Goal: Task Accomplishment & Management: Manage account settings

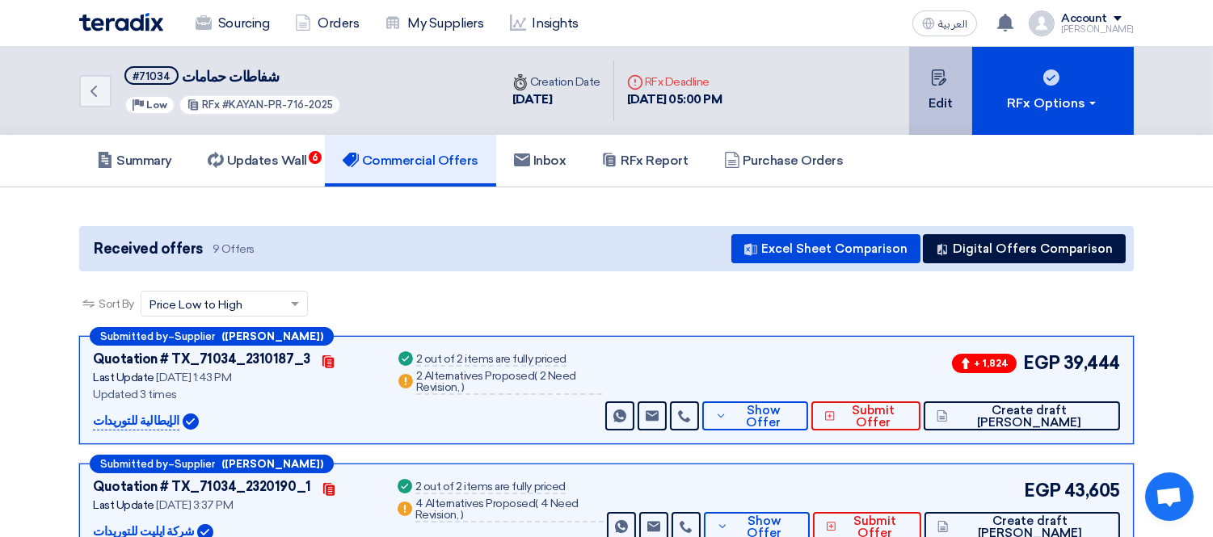
click at [942, 75] on icon at bounding box center [939, 77] width 16 height 16
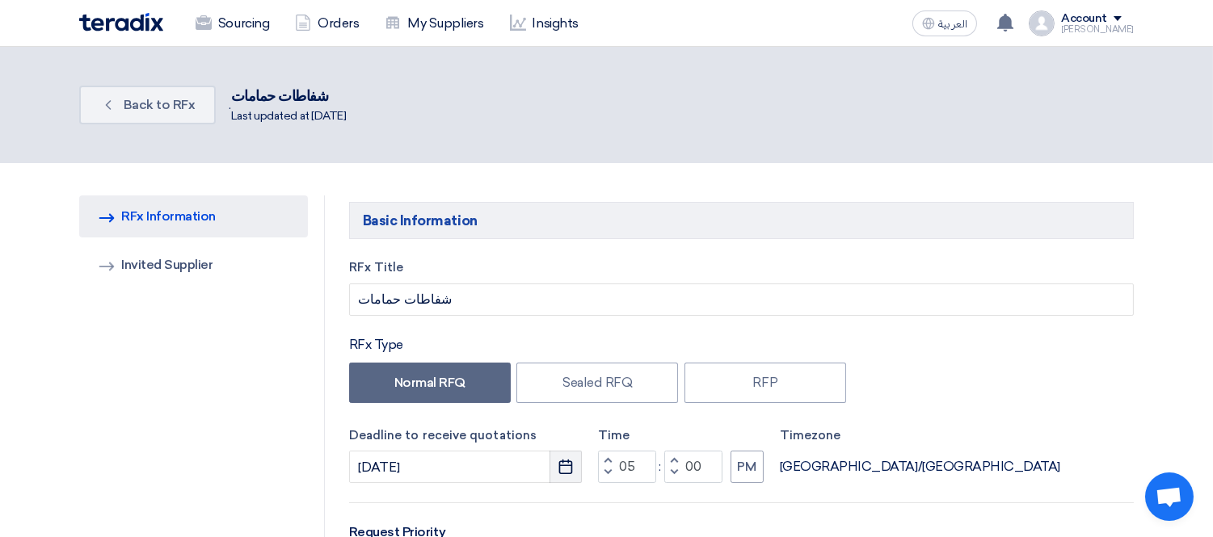
click at [563, 465] on icon "Pick a date" at bounding box center [566, 467] width 16 height 16
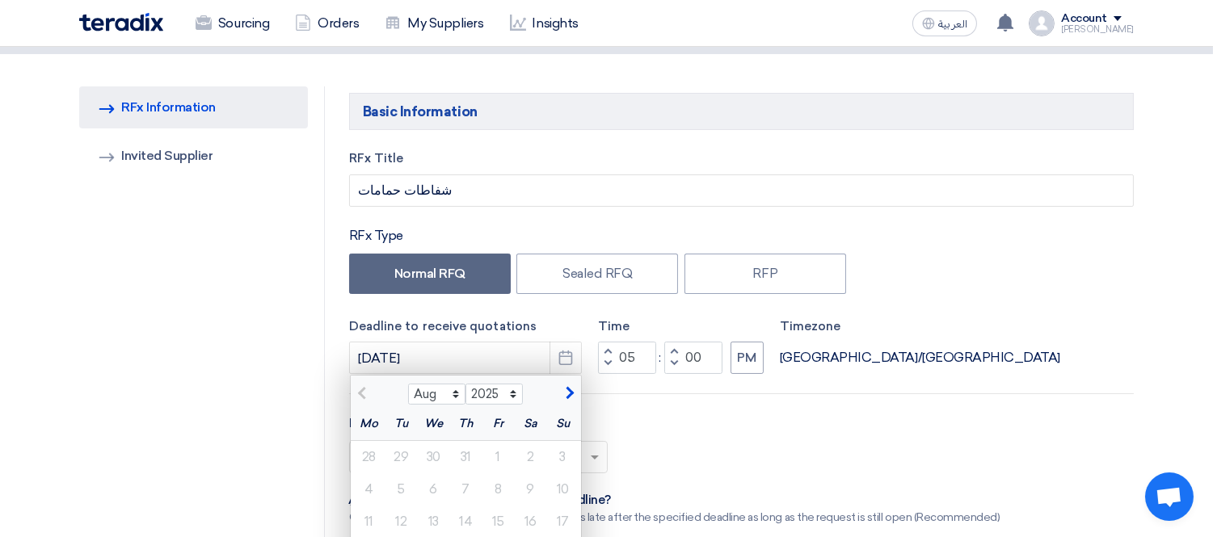
scroll to position [179, 0]
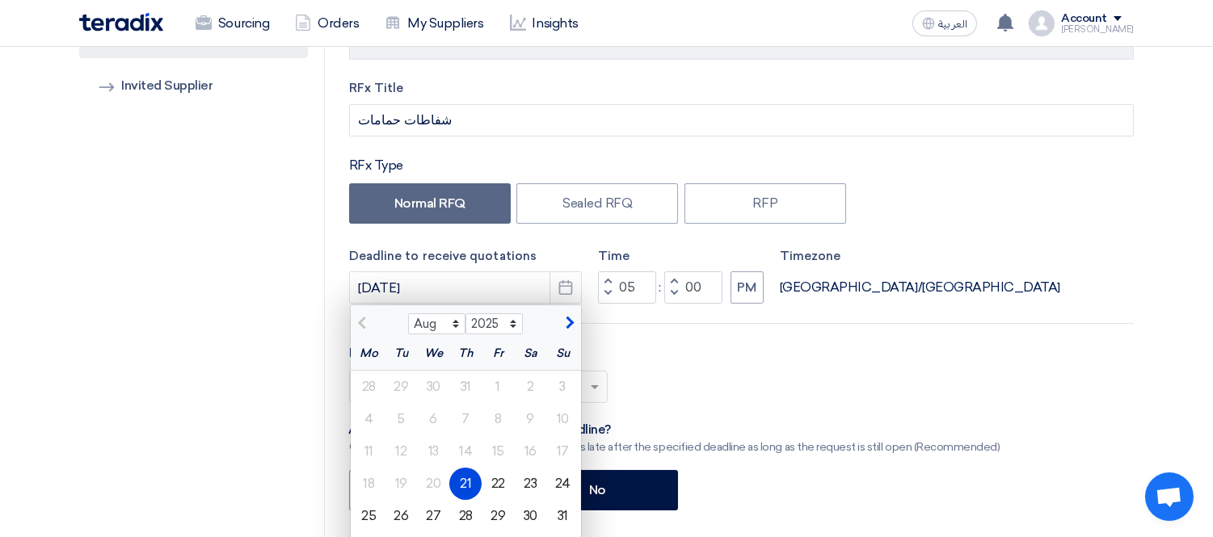
click at [609, 280] on span "button" at bounding box center [607, 281] width 6 height 10
type input "09"
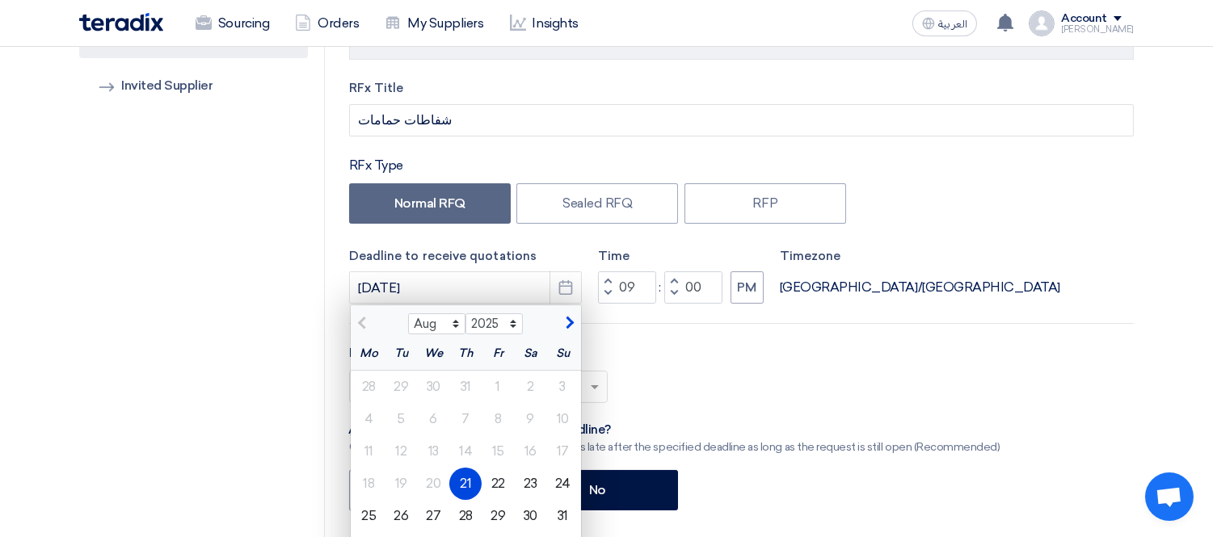
click at [720, 367] on div "Request Priority Select priority... × Low ×" at bounding box center [741, 379] width 785 height 73
click at [754, 377] on div "Select priority... × Low ×" at bounding box center [741, 393] width 785 height 45
click at [569, 280] on icon "Pick a date" at bounding box center [566, 288] width 16 height 16
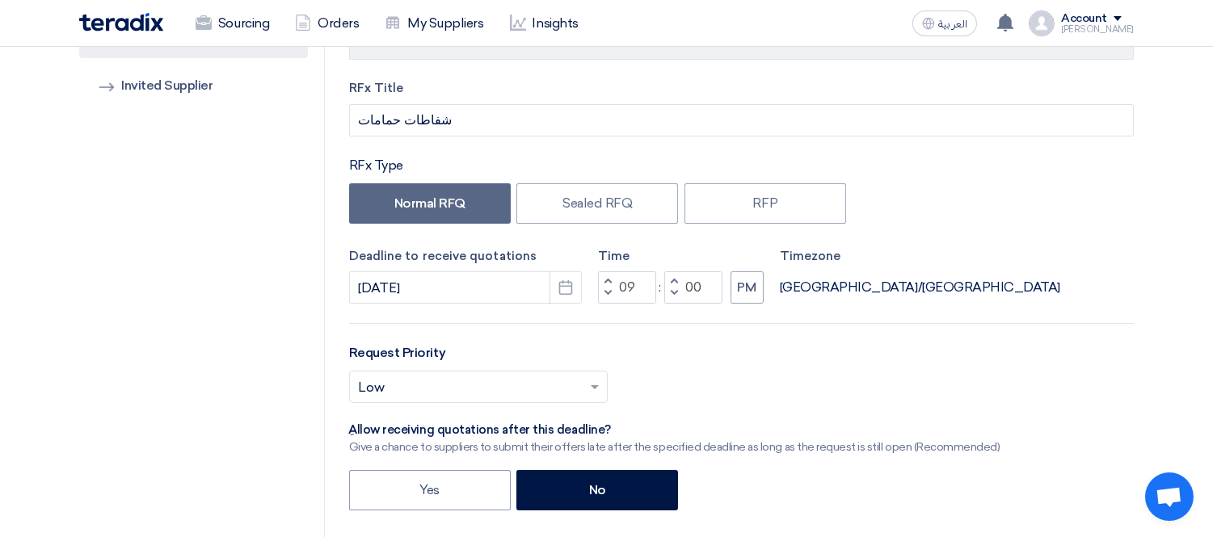
click at [844, 373] on div "Select priority... × Low ×" at bounding box center [741, 393] width 785 height 45
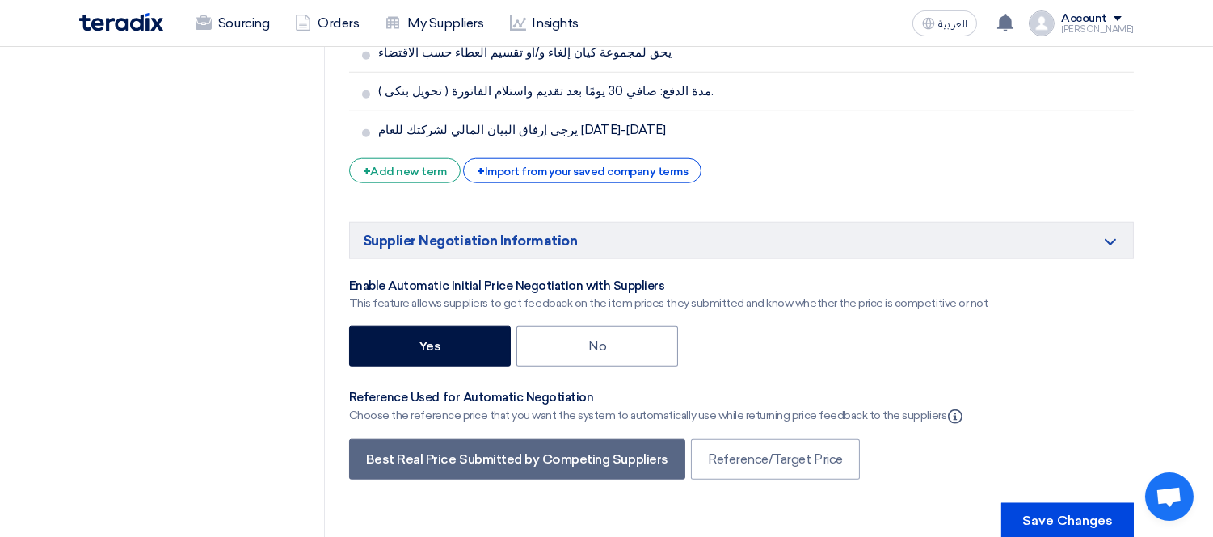
scroll to position [3282, 0]
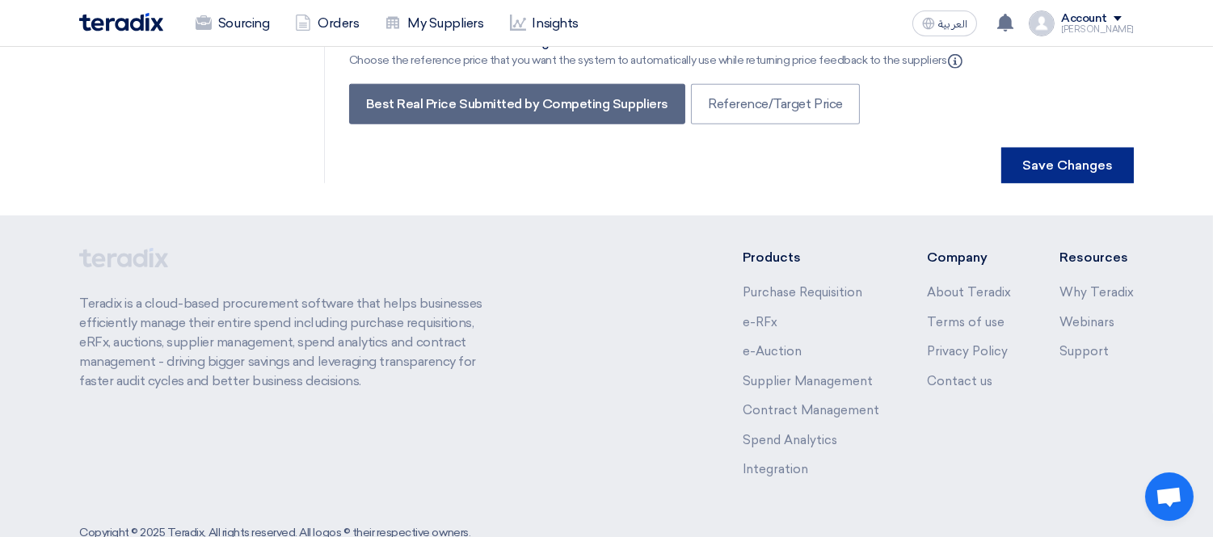
click at [1045, 148] on button "Save Changes" at bounding box center [1067, 166] width 133 height 36
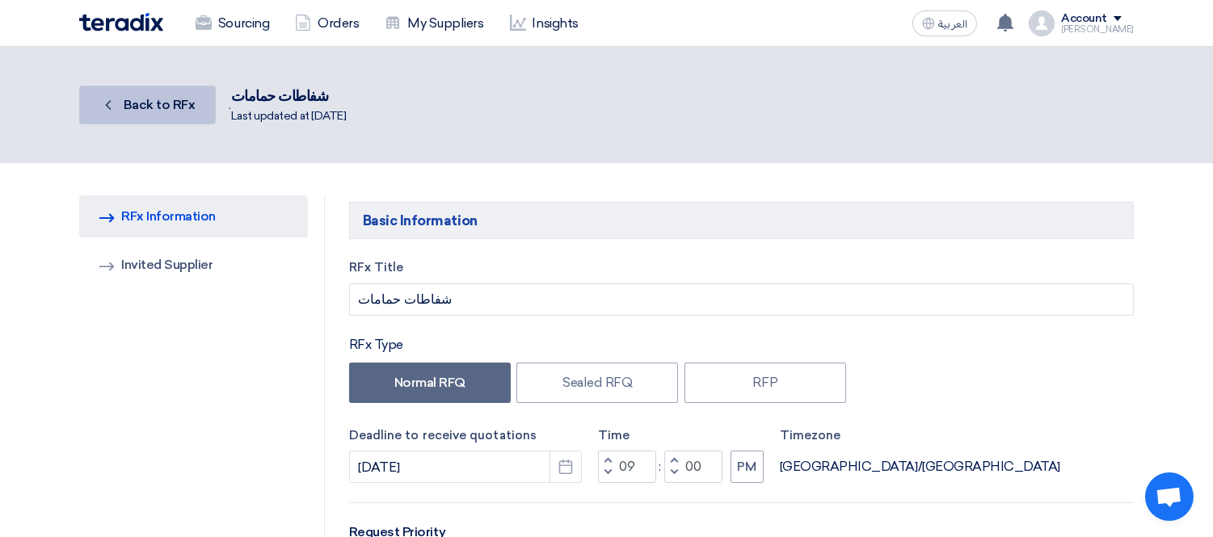
click at [164, 92] on link "Back Back to RFx" at bounding box center [147, 105] width 137 height 39
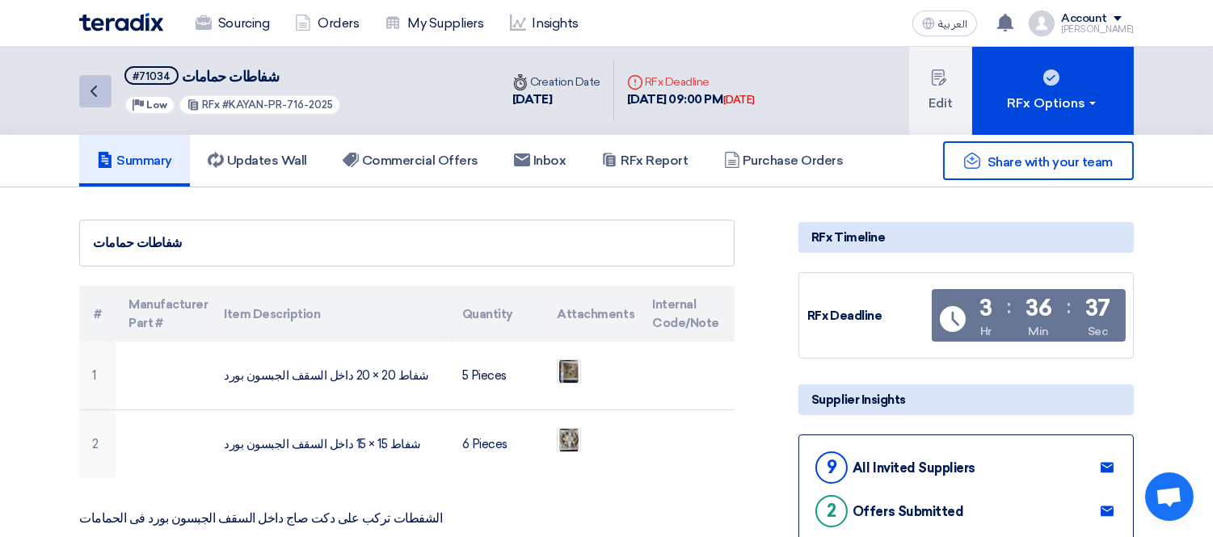
click at [95, 87] on icon "Back" at bounding box center [93, 91] width 19 height 19
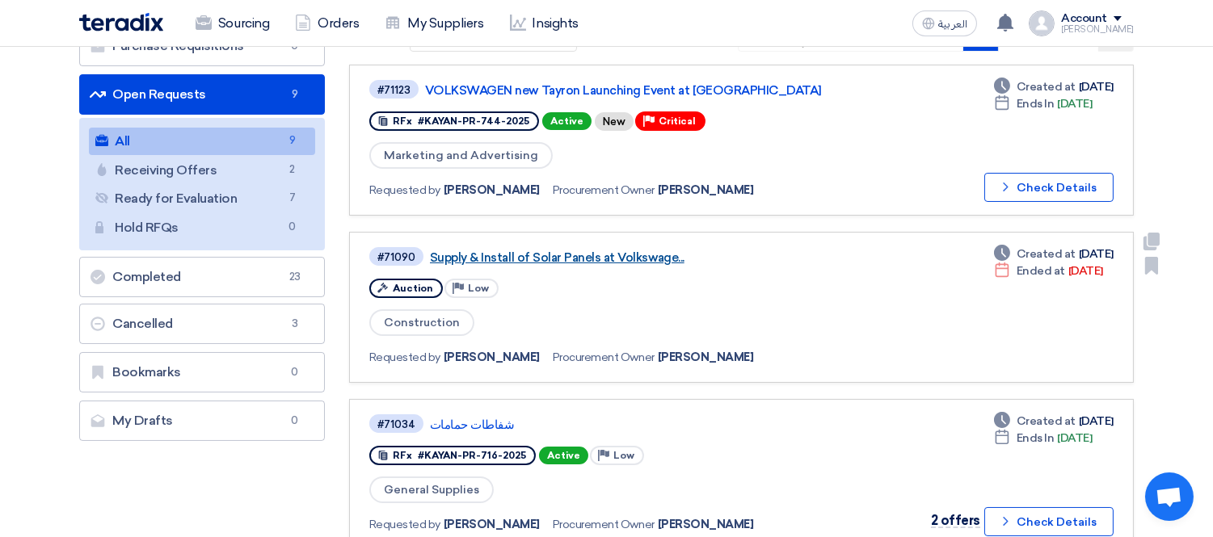
scroll to position [179, 0]
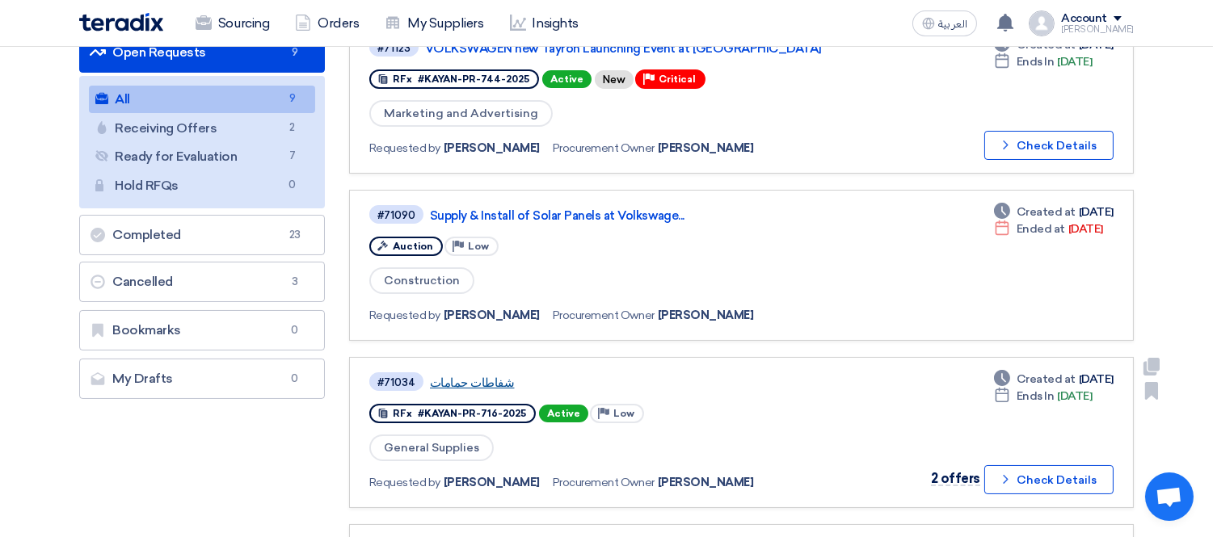
click at [459, 376] on link "شفاطات حمامات" at bounding box center [632, 383] width 404 height 15
